Goal: Transaction & Acquisition: Purchase product/service

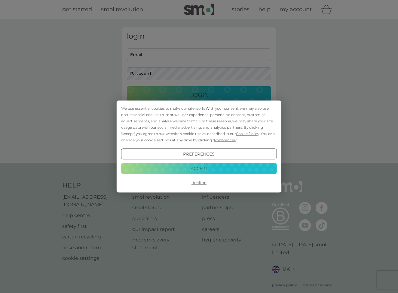
click at [219, 169] on button "Accept" at bounding box center [199, 168] width 156 height 11
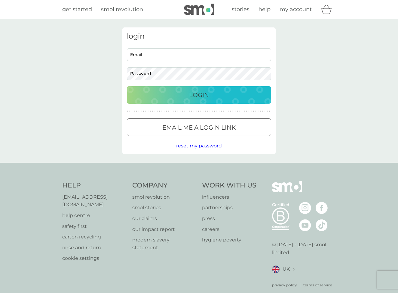
click at [293, 9] on span "my account" at bounding box center [296, 9] width 32 height 7
click at [218, 121] on button "Email me a login link" at bounding box center [199, 126] width 144 height 17
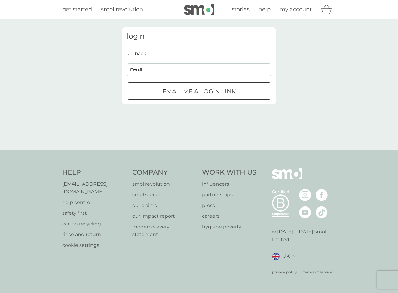
click at [209, 60] on div "back back Email Email me a login link" at bounding box center [199, 75] width 144 height 50
click at [209, 67] on input "Email" at bounding box center [199, 69] width 144 height 13
type input "evel"
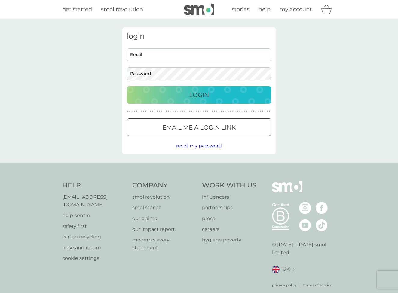
click at [194, 126] on div at bounding box center [199, 127] width 22 height 6
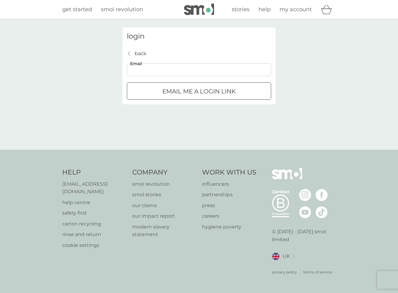
type input "evelyn.touwaire@yahoo.com"
click at [180, 96] on button "Email me a login link" at bounding box center [199, 90] width 144 height 17
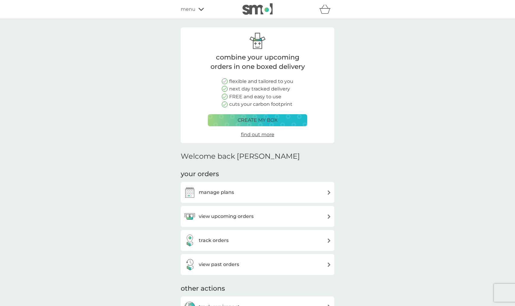
click at [254, 222] on div "view upcoming orders" at bounding box center [257, 216] width 153 height 21
click at [252, 218] on h3 "view upcoming orders" at bounding box center [226, 217] width 55 height 8
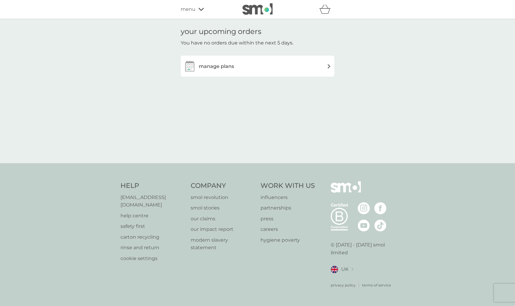
click at [243, 70] on div "manage plans" at bounding box center [257, 66] width 147 height 12
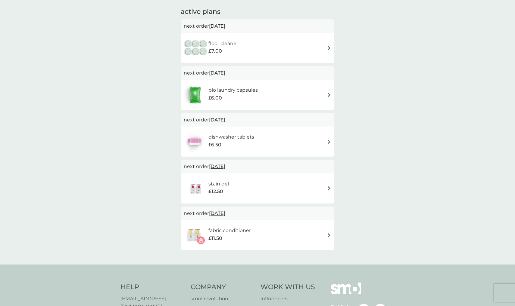
scroll to position [101, 0]
click at [225, 164] on span "23 Feb 2026" at bounding box center [217, 165] width 16 height 12
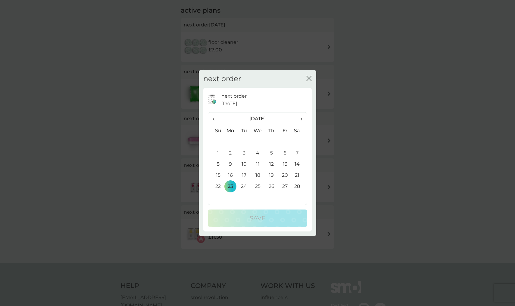
click at [213, 119] on span "‹" at bounding box center [215, 119] width 6 height 13
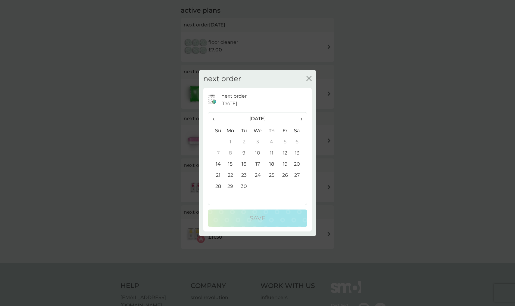
click at [245, 186] on td "30" at bounding box center [244, 186] width 14 height 11
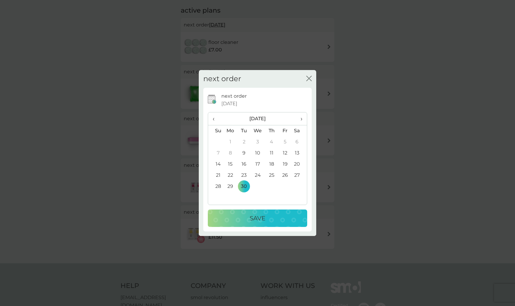
click at [252, 217] on p "Save" at bounding box center [257, 219] width 16 height 10
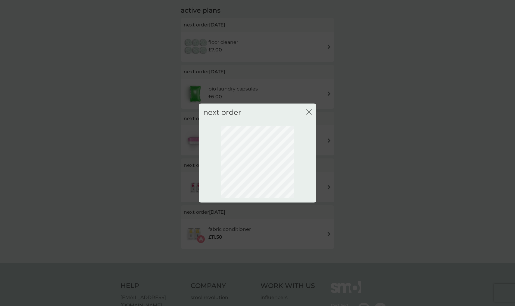
scroll to position [0, 0]
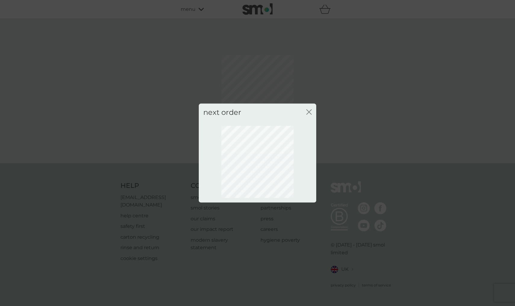
click at [309, 113] on icon "close" at bounding box center [308, 112] width 5 height 5
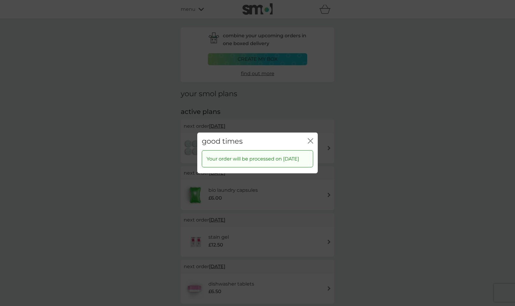
click at [314, 126] on div "good times close Your order will be processed on 30 Sep 2025" at bounding box center [257, 153] width 515 height 306
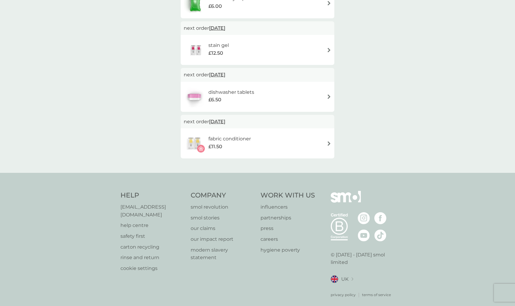
scroll to position [192, 0]
click at [224, 122] on span "11 May 2026" at bounding box center [217, 122] width 16 height 12
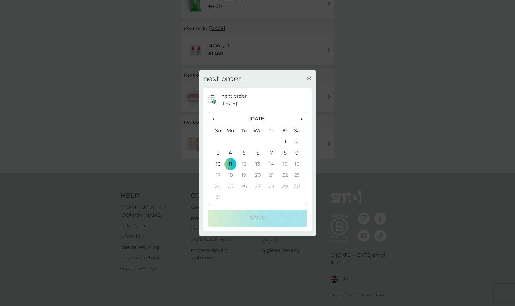
click at [215, 118] on span "‹" at bounding box center [215, 119] width 6 height 13
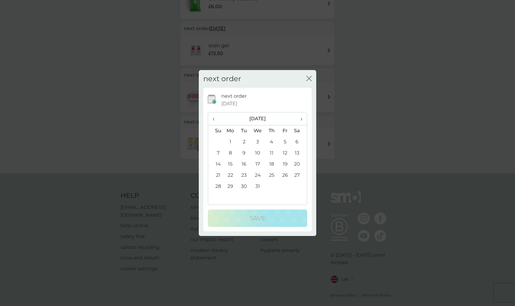
click at [215, 118] on span "‹" at bounding box center [215, 119] width 6 height 13
click at [242, 187] on td "30" at bounding box center [244, 186] width 14 height 11
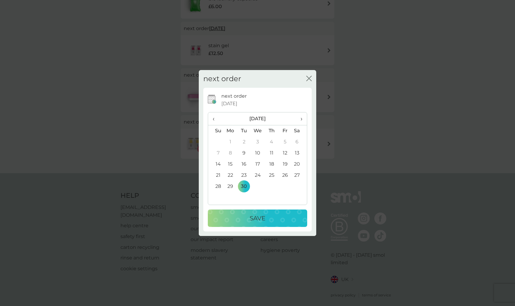
click at [245, 218] on div "Save" at bounding box center [257, 219] width 87 height 10
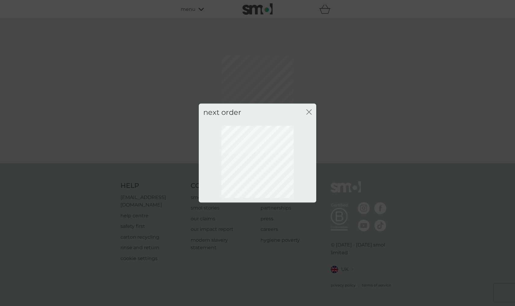
scroll to position [0, 0]
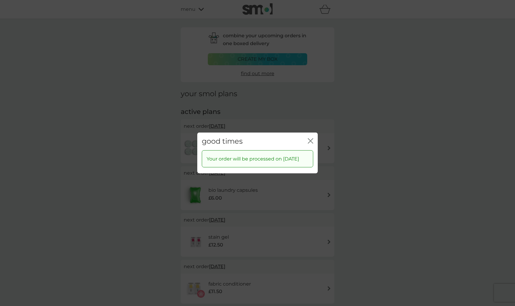
click at [308, 138] on icon "close" at bounding box center [310, 140] width 5 height 5
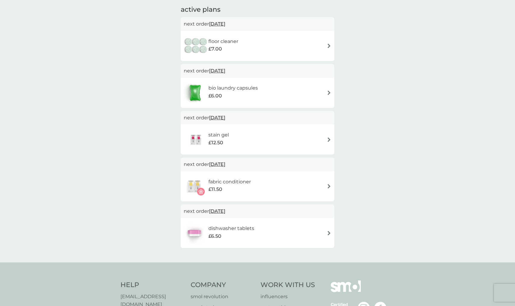
scroll to position [104, 0]
click at [225, 118] on span "30 Sep 2025" at bounding box center [217, 117] width 16 height 12
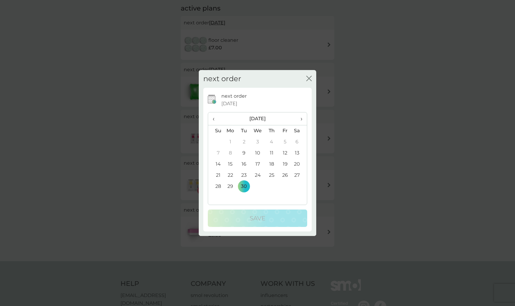
click at [299, 119] on span "›" at bounding box center [299, 119] width 6 height 13
click at [272, 144] on td "2" at bounding box center [272, 142] width 14 height 11
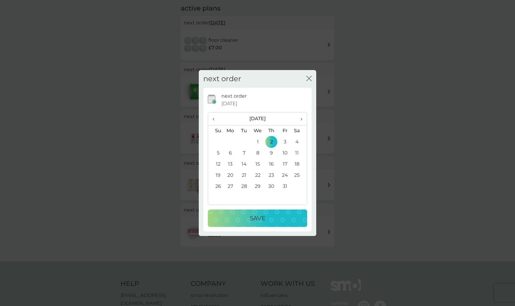
click at [267, 223] on button "Save" at bounding box center [257, 218] width 99 height 17
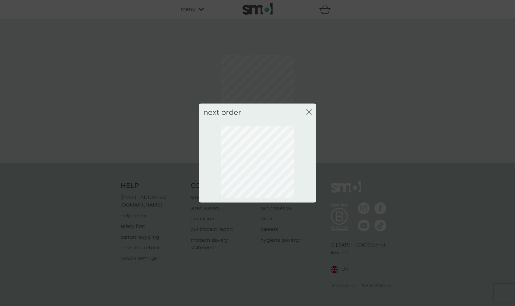
scroll to position [0, 0]
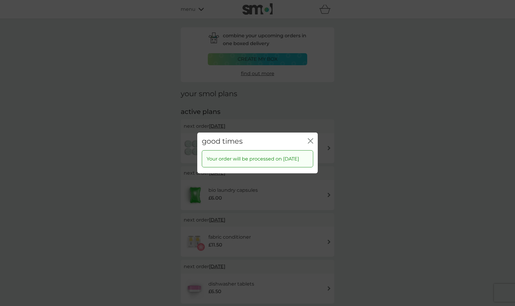
click at [312, 139] on icon "close" at bounding box center [310, 140] width 5 height 5
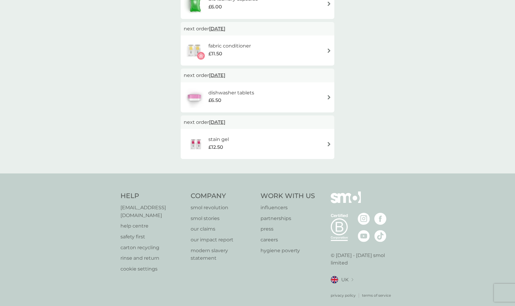
scroll to position [181, 0]
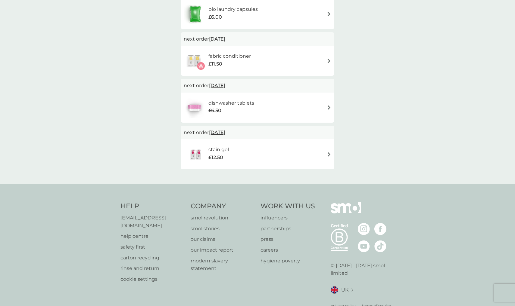
click at [225, 36] on span "30 Sep 2025" at bounding box center [217, 39] width 16 height 12
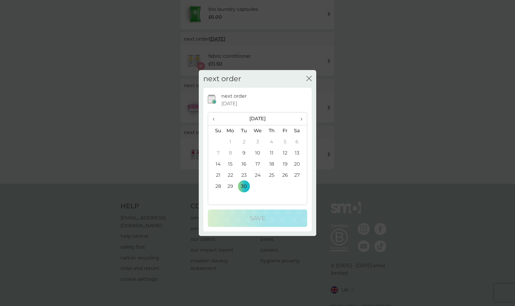
click at [302, 118] on span "›" at bounding box center [299, 119] width 6 height 13
click at [272, 141] on td "2" at bounding box center [272, 142] width 14 height 11
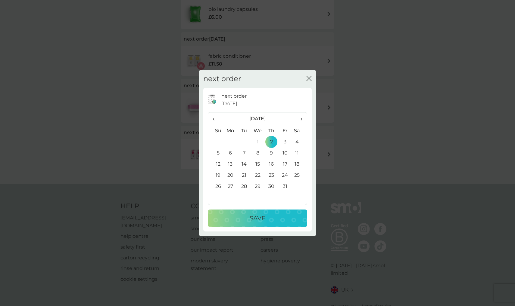
click at [268, 215] on div "Save" at bounding box center [257, 219] width 87 height 10
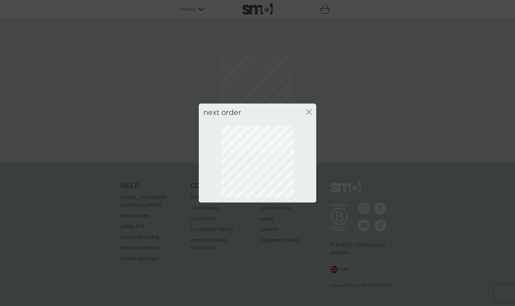
scroll to position [0, 0]
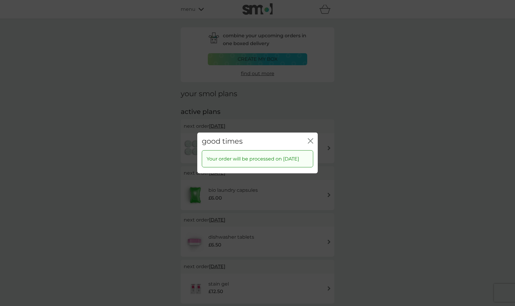
click at [313, 136] on div "good times close" at bounding box center [257, 142] width 120 height 18
click at [311, 139] on icon "close" at bounding box center [311, 141] width 2 height 5
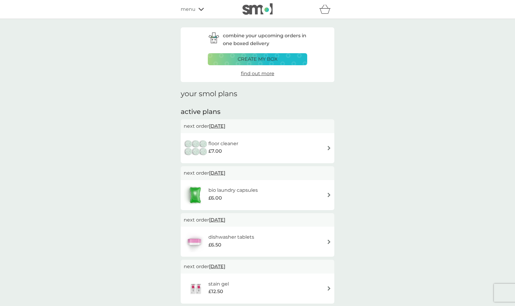
click at [257, 11] on img at bounding box center [257, 8] width 30 height 11
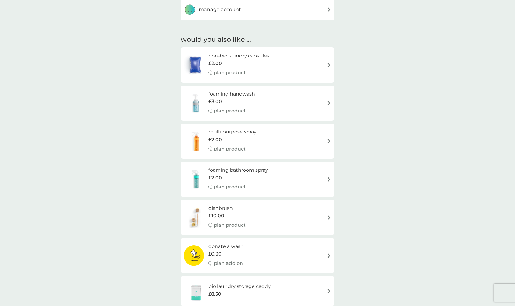
scroll to position [369, 0]
click at [243, 175] on div "£2.00" at bounding box center [238, 179] width 60 height 8
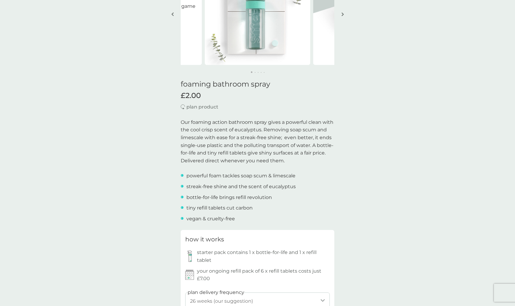
scroll to position [82, 0]
drag, startPoint x: 186, startPoint y: 185, endPoint x: 250, endPoint y: 185, distance: 64.7
click at [252, 186] on div "streak-free shine and the scent of eucalyptus" at bounding box center [257, 186] width 153 height 8
click at [250, 185] on p "streak-free shine and the scent of eucalyptus" at bounding box center [240, 186] width 109 height 8
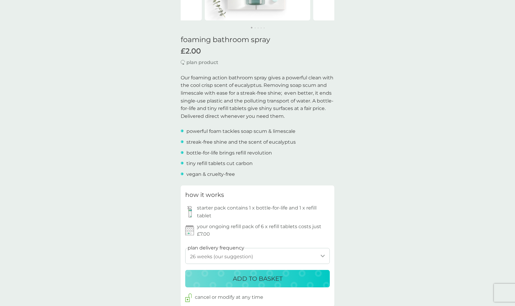
scroll to position [126, 0]
select select "84"
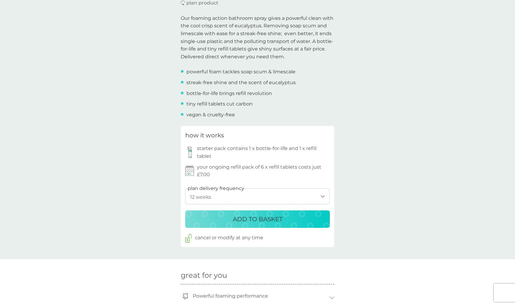
scroll to position [186, 0]
click at [251, 219] on p "ADD TO BASKET" at bounding box center [258, 219] width 50 height 10
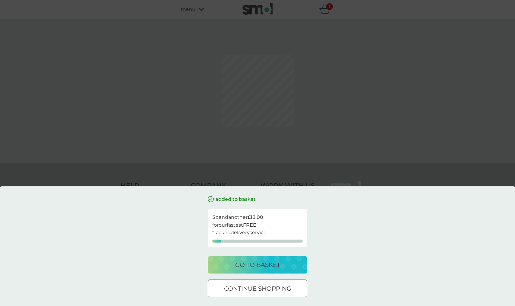
click at [271, 290] on p "continue shopping" at bounding box center [257, 289] width 67 height 10
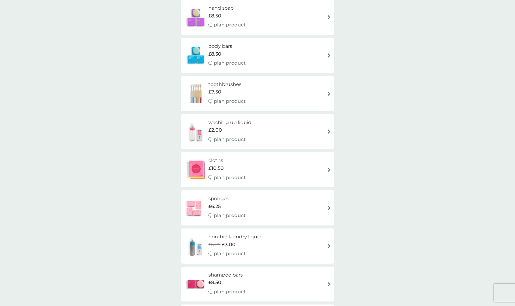
scroll to position [435, 0]
